Goal: Task Accomplishment & Management: Use online tool/utility

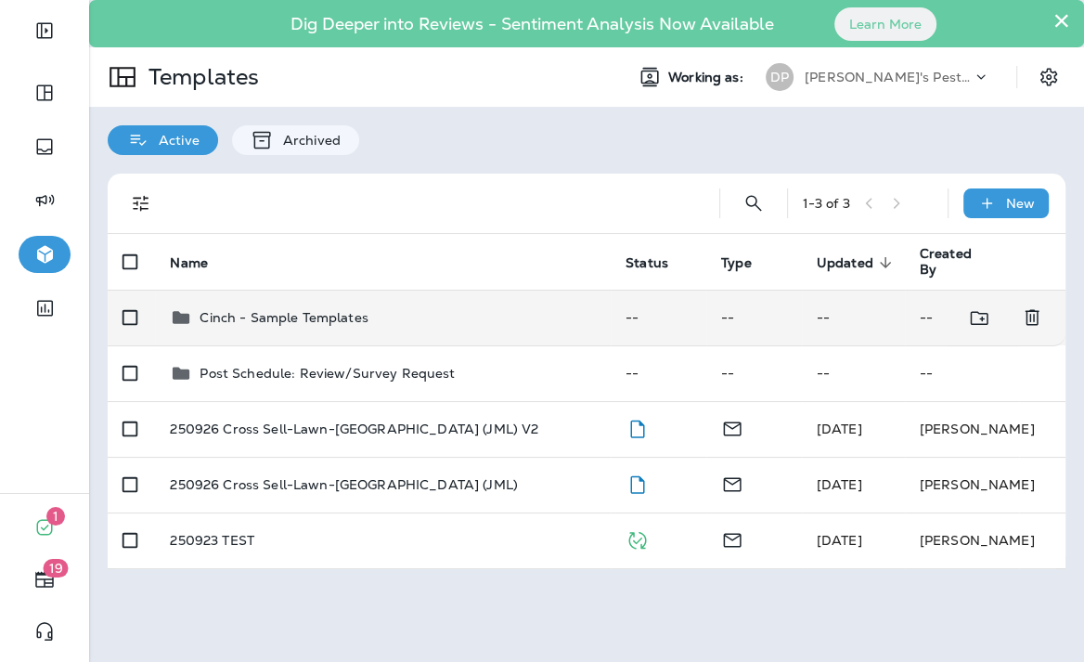
click at [270, 319] on p "Cinch - Sample Templates" at bounding box center [284, 317] width 168 height 15
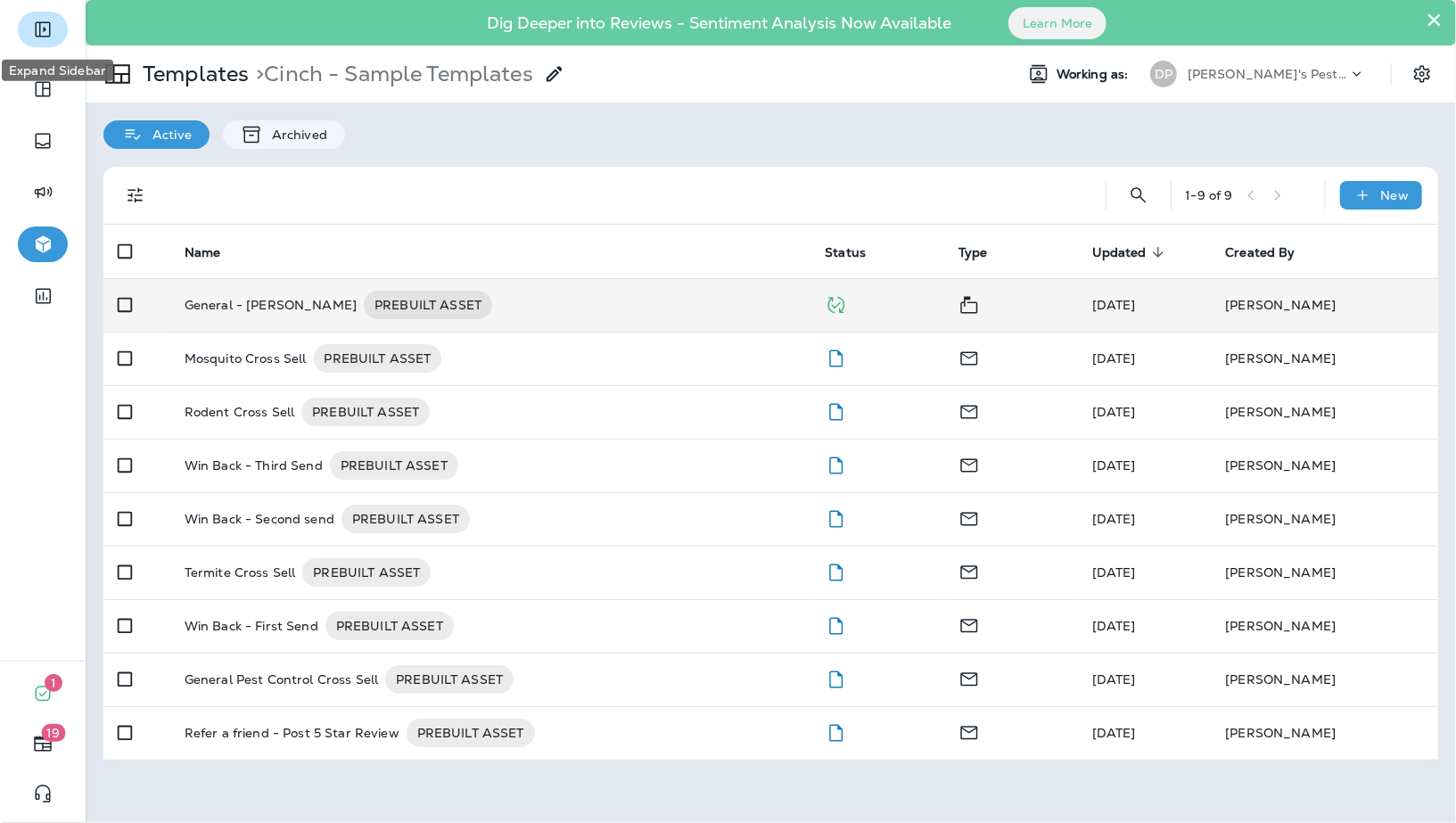
click at [54, 36] on button "Expand Sidebar" at bounding box center [43, 29] width 50 height 36
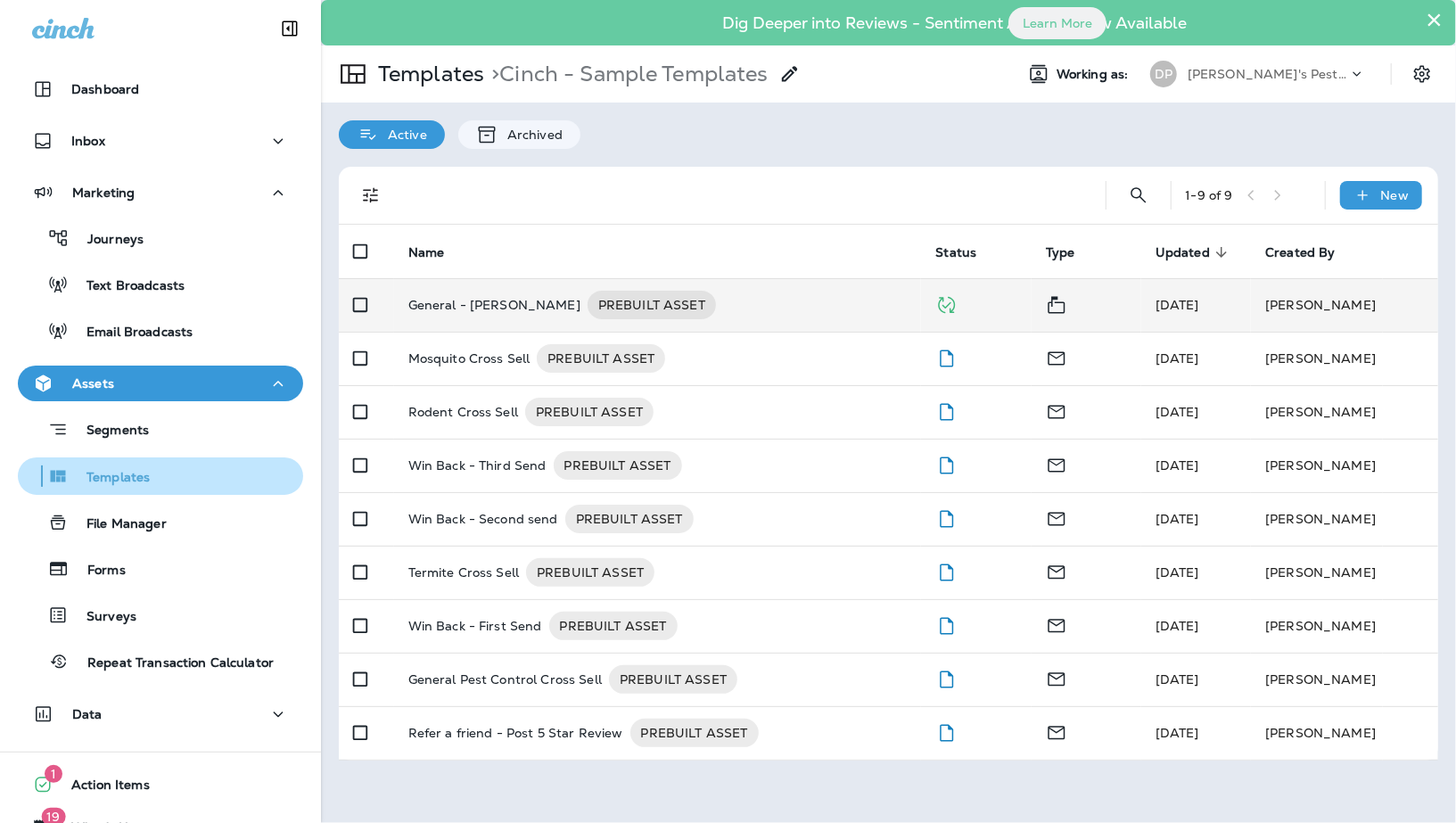
click at [200, 492] on button "Templates" at bounding box center [160, 475] width 285 height 37
click at [194, 483] on div "Templates" at bounding box center [160, 476] width 271 height 27
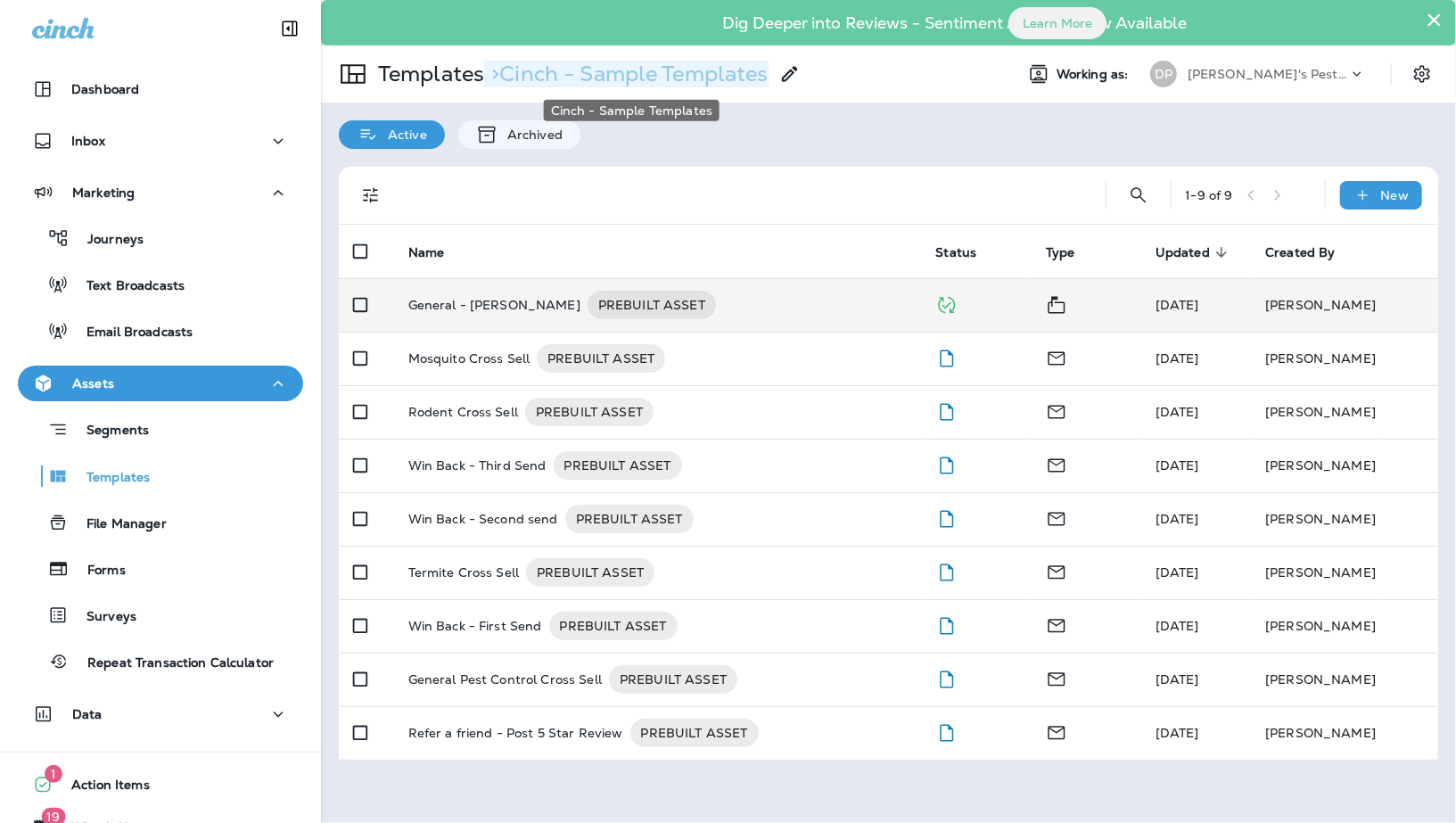
click at [574, 77] on p "> Cinch - Sample Templates" at bounding box center [626, 74] width 284 height 27
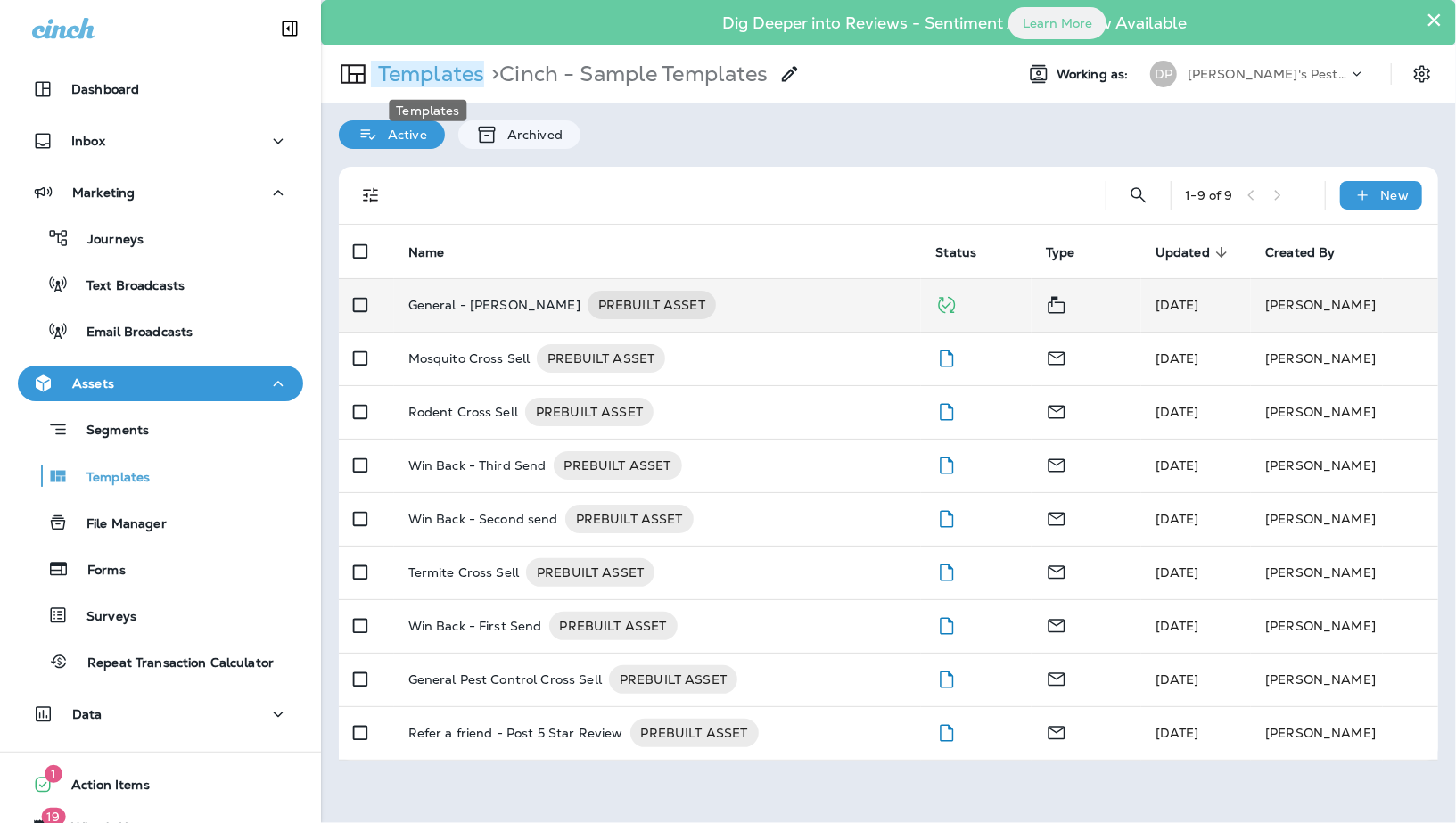
click at [425, 73] on p "Templates" at bounding box center [427, 74] width 113 height 27
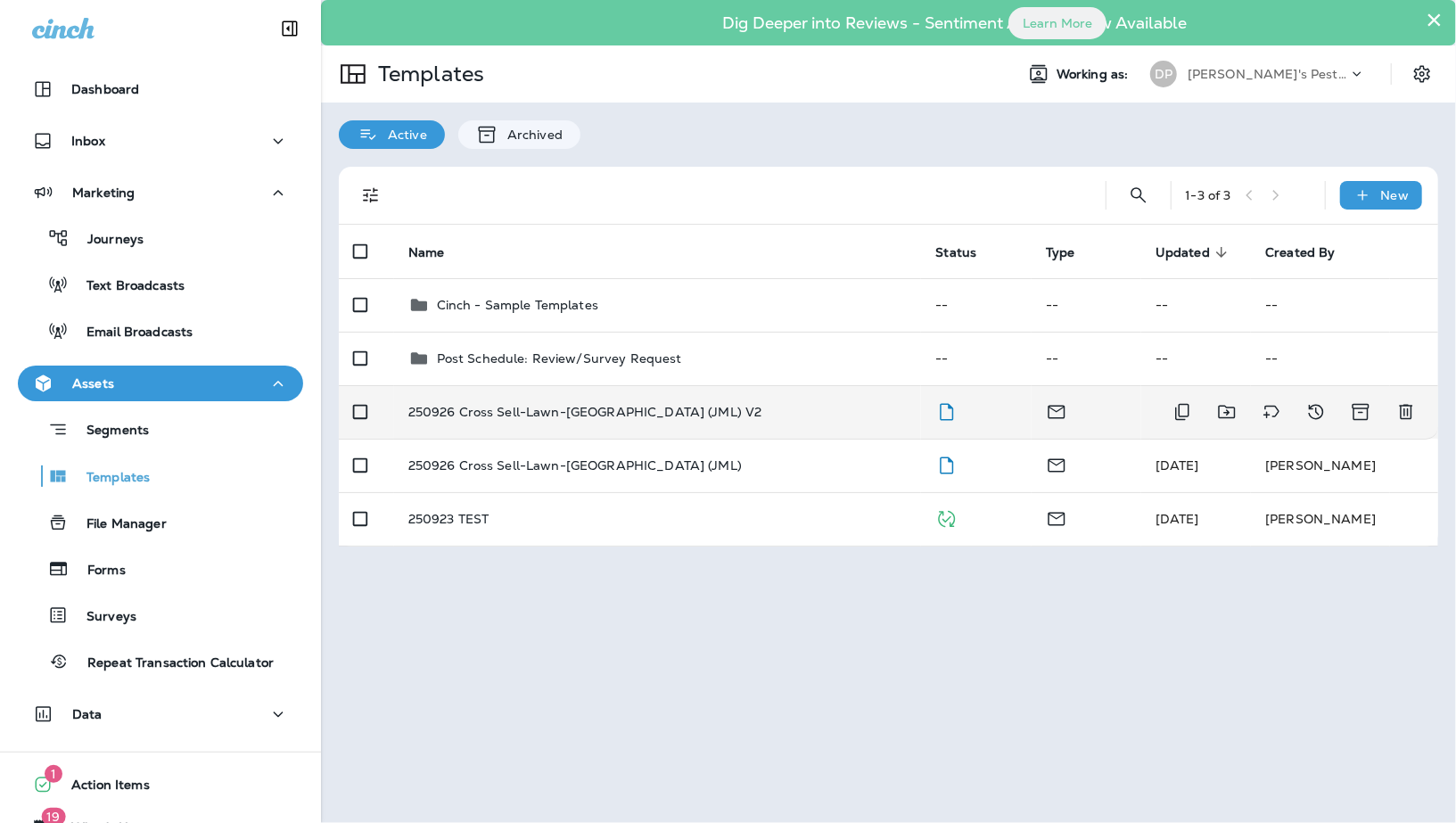
click at [644, 404] on p "250926 Cross Sell-Lawn-[GEOGRAPHIC_DATA] (JML) V2" at bounding box center [585, 411] width 354 height 14
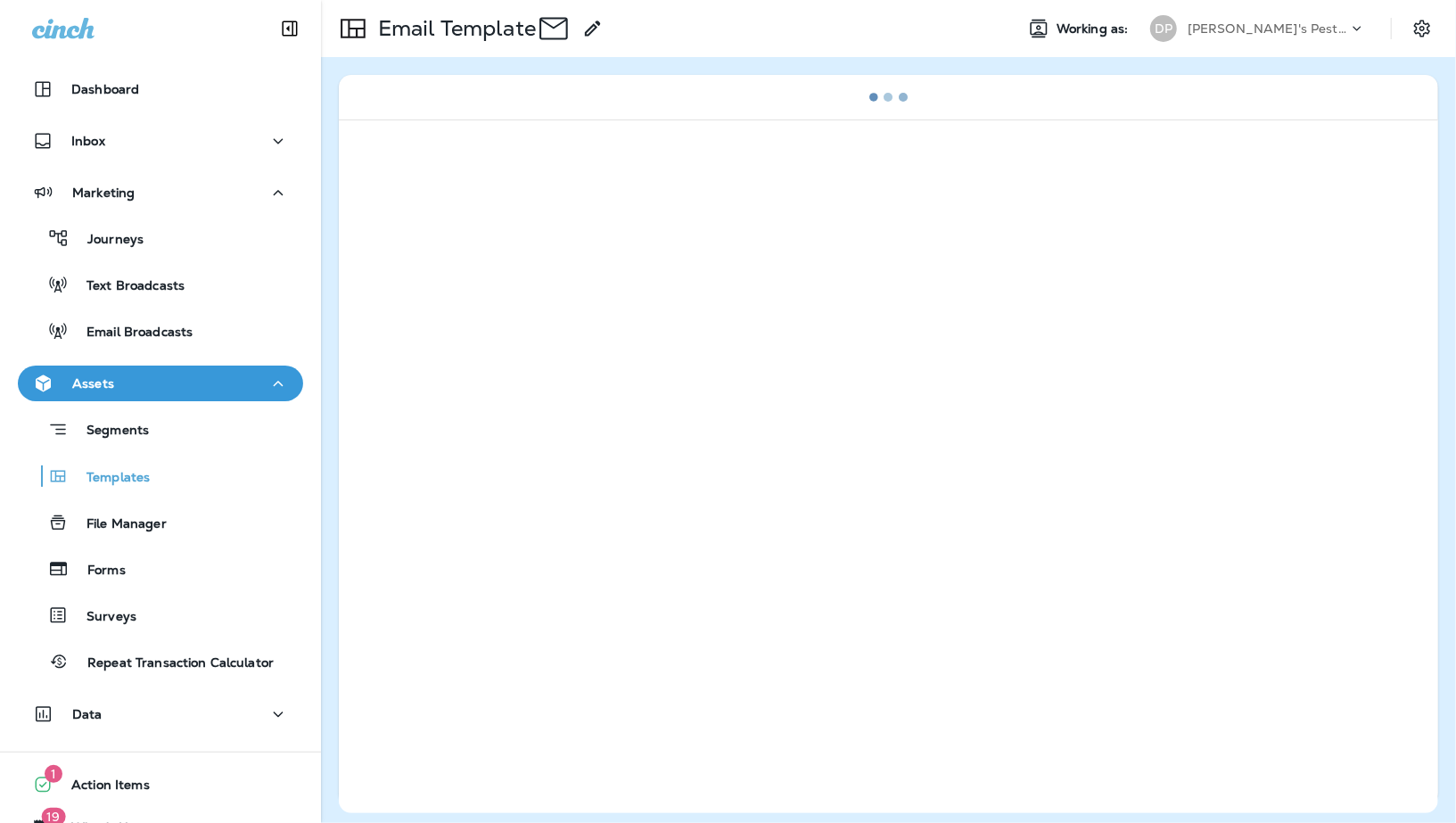
click at [644, 404] on div at bounding box center [888, 466] width 1100 height 693
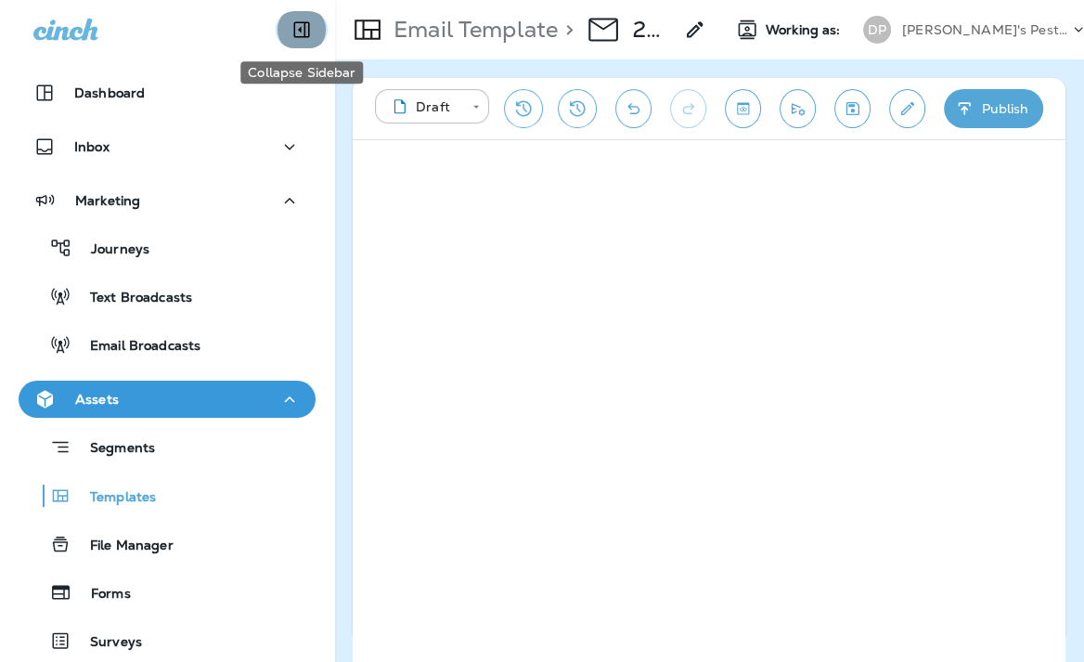
click at [293, 29] on icon "Collapse Sidebar" at bounding box center [302, 30] width 22 height 22
